Goal: Find specific page/section: Find specific page/section

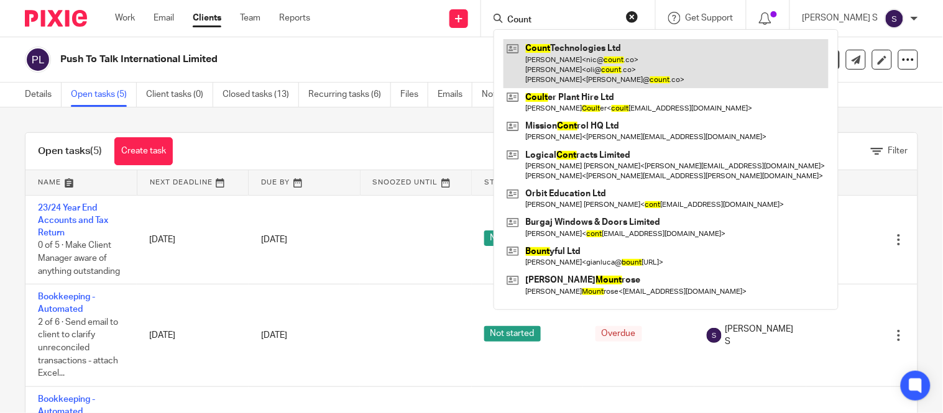
type input "Count"
click at [613, 69] on link at bounding box center [665, 63] width 325 height 49
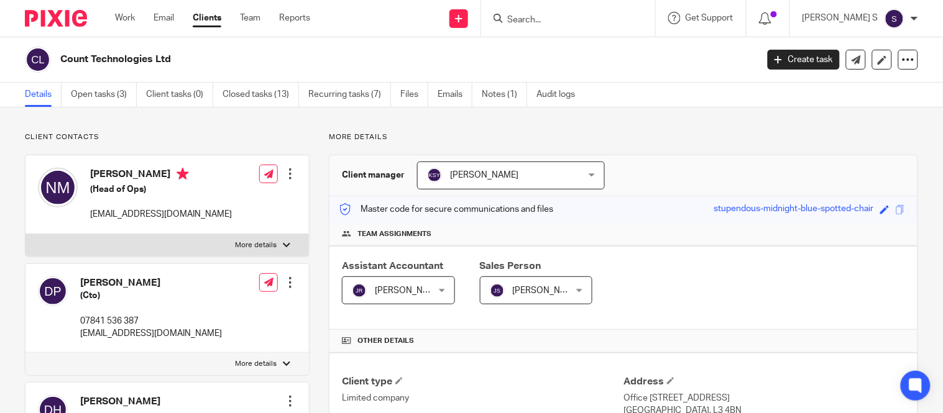
click at [557, 13] on form at bounding box center [572, 19] width 132 height 16
click at [551, 17] on input "Search" at bounding box center [562, 20] width 112 height 11
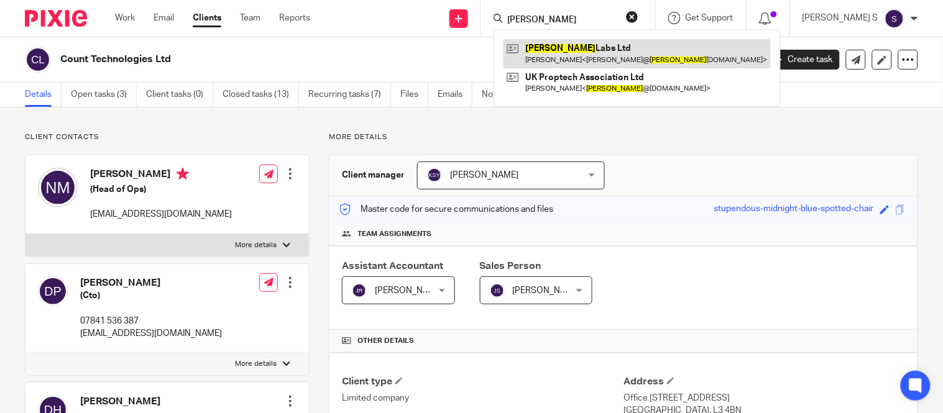
type input "[PERSON_NAME]"
click at [557, 40] on link at bounding box center [636, 53] width 267 height 29
